Goal: Information Seeking & Learning: Learn about a topic

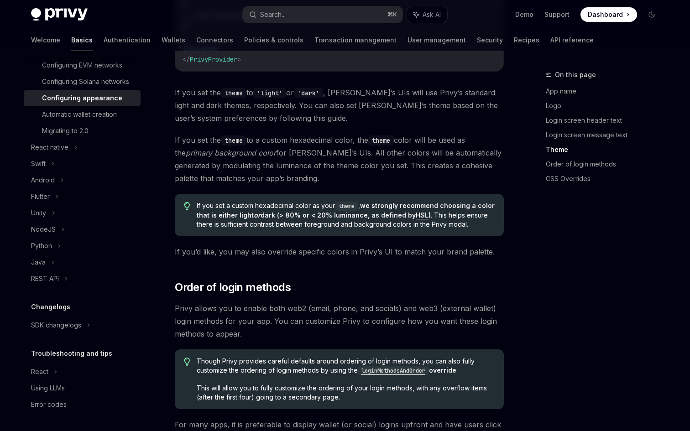
scroll to position [215, 0]
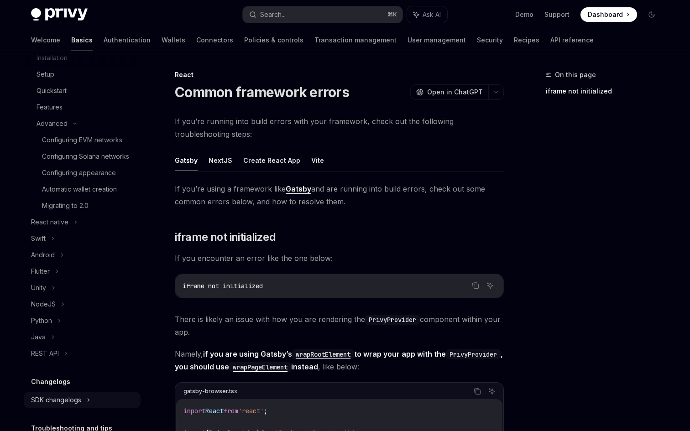
scroll to position [128, 0]
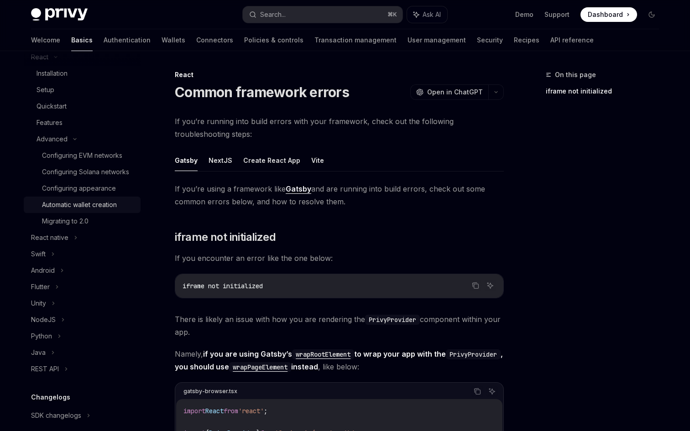
click at [67, 212] on link "Automatic wallet creation" at bounding box center [82, 205] width 117 height 16
click at [70, 190] on div "Configuring appearance" at bounding box center [79, 188] width 74 height 11
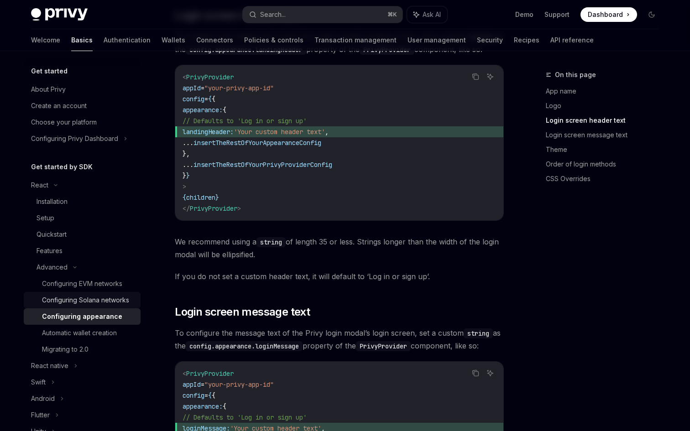
scroll to position [764, 0]
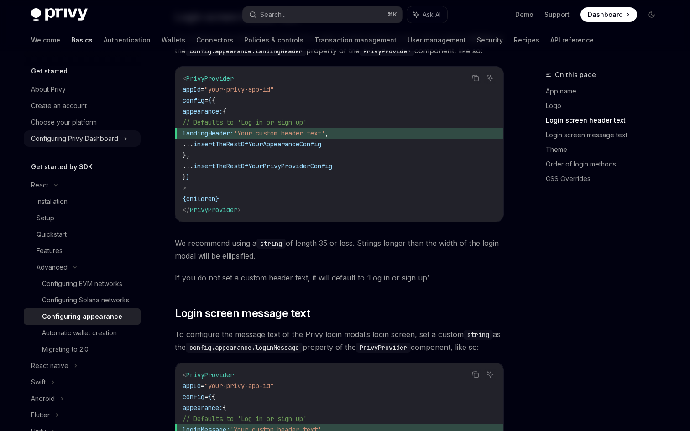
click at [83, 141] on div "Configuring Privy Dashboard" at bounding box center [74, 138] width 87 height 11
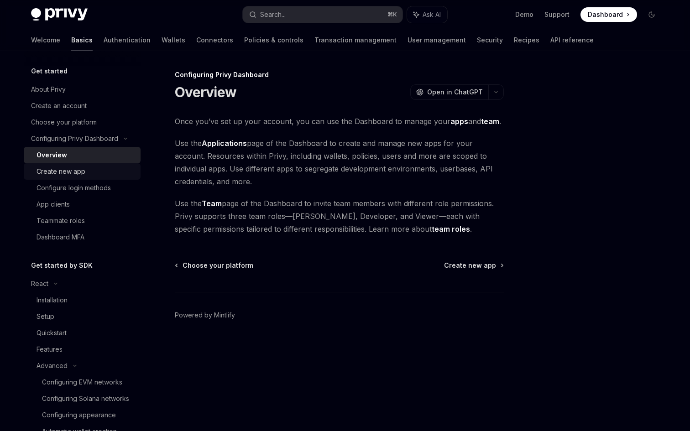
click at [94, 167] on div "Create new app" at bounding box center [86, 171] width 99 height 11
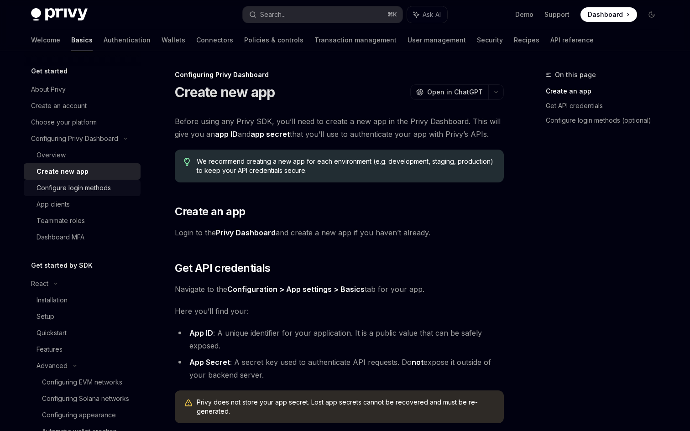
click at [93, 191] on div "Configure login methods" at bounding box center [74, 188] width 74 height 11
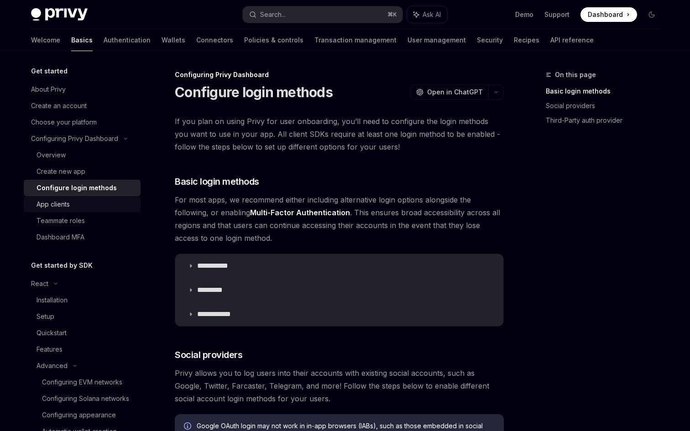
click at [93, 207] on div "App clients" at bounding box center [86, 204] width 99 height 11
click at [99, 192] on div "Configure login methods" at bounding box center [77, 188] width 80 height 11
click at [99, 188] on div "Configure login methods" at bounding box center [77, 188] width 80 height 11
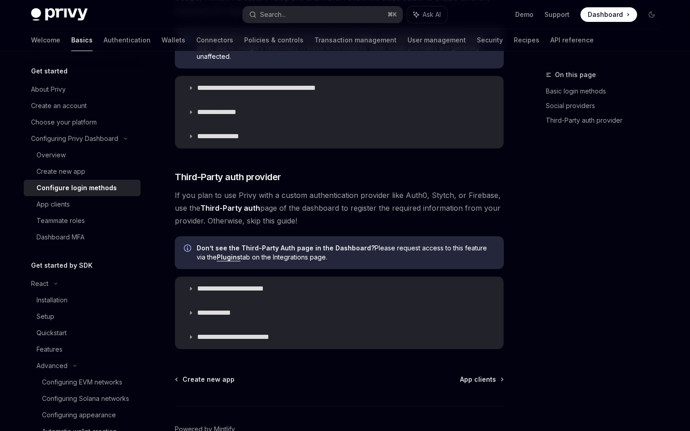
scroll to position [348, 0]
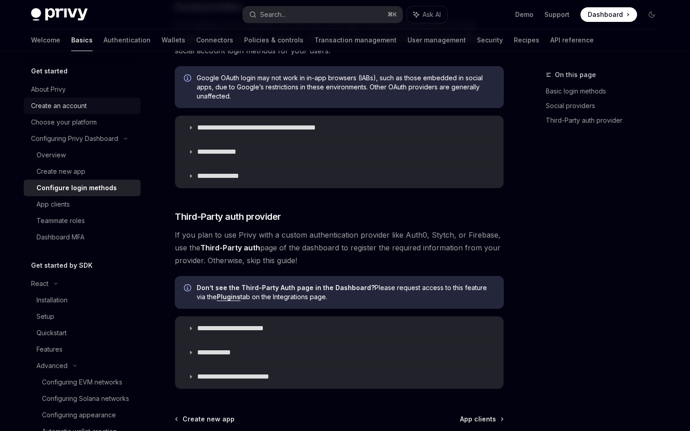
click at [84, 113] on link "Create an account" at bounding box center [82, 106] width 117 height 16
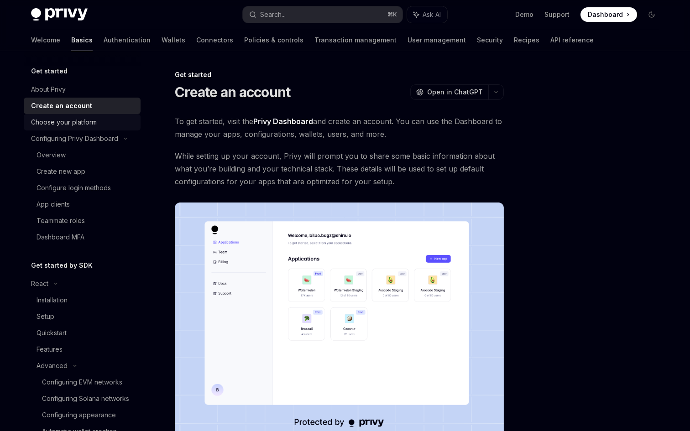
click at [83, 125] on div "Choose your platform" at bounding box center [64, 122] width 66 height 11
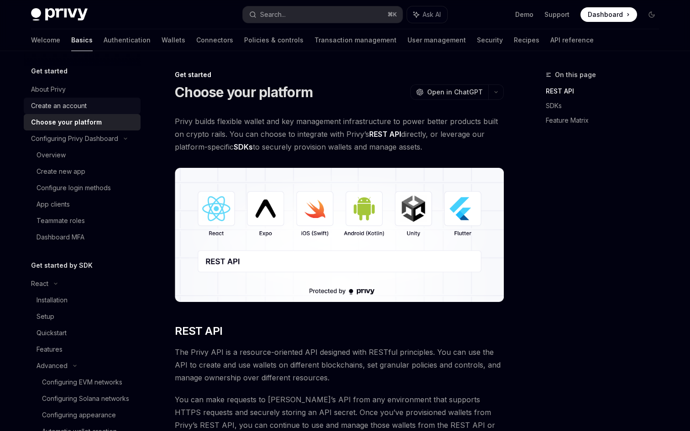
click at [83, 105] on div "Create an account" at bounding box center [59, 105] width 56 height 11
type textarea "*"
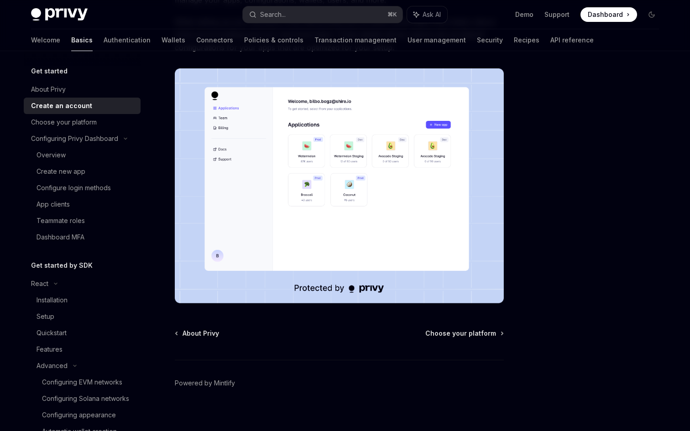
scroll to position [142, 0]
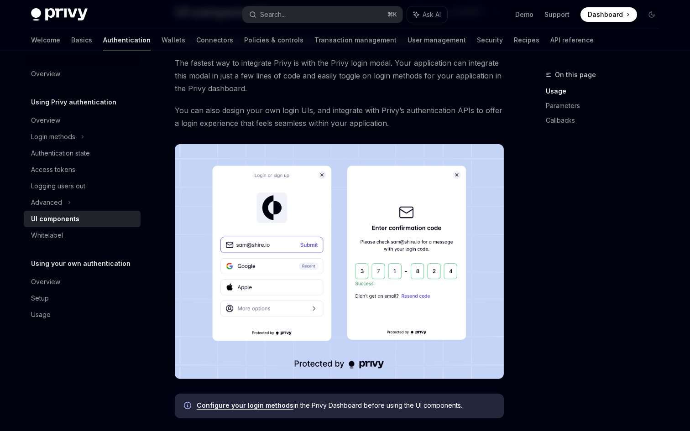
scroll to position [97, 0]
